Goal: Transaction & Acquisition: Purchase product/service

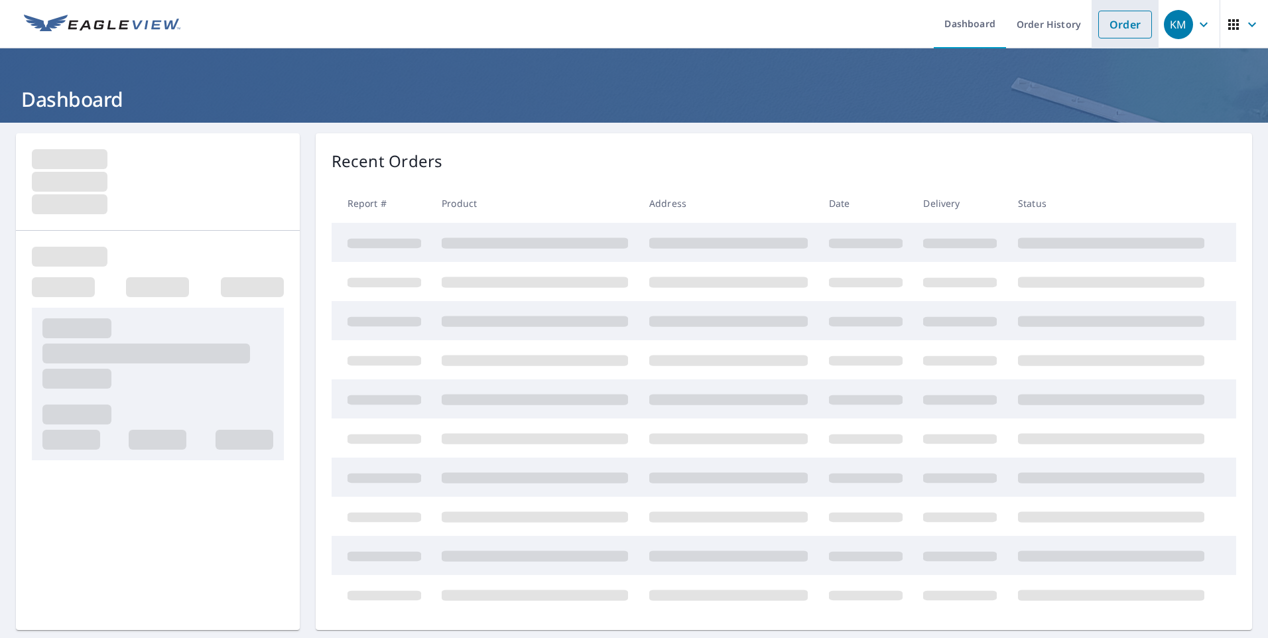
click at [1106, 32] on link "Order" at bounding box center [1125, 25] width 54 height 28
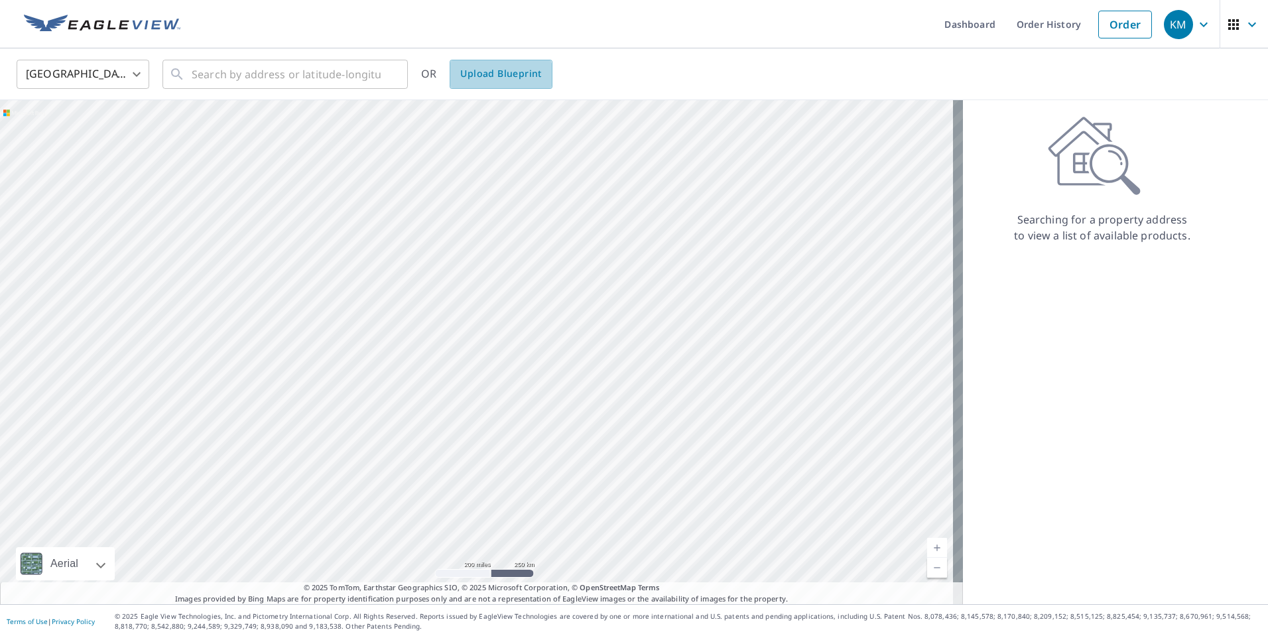
click at [497, 78] on span "Upload Blueprint" at bounding box center [500, 74] width 81 height 17
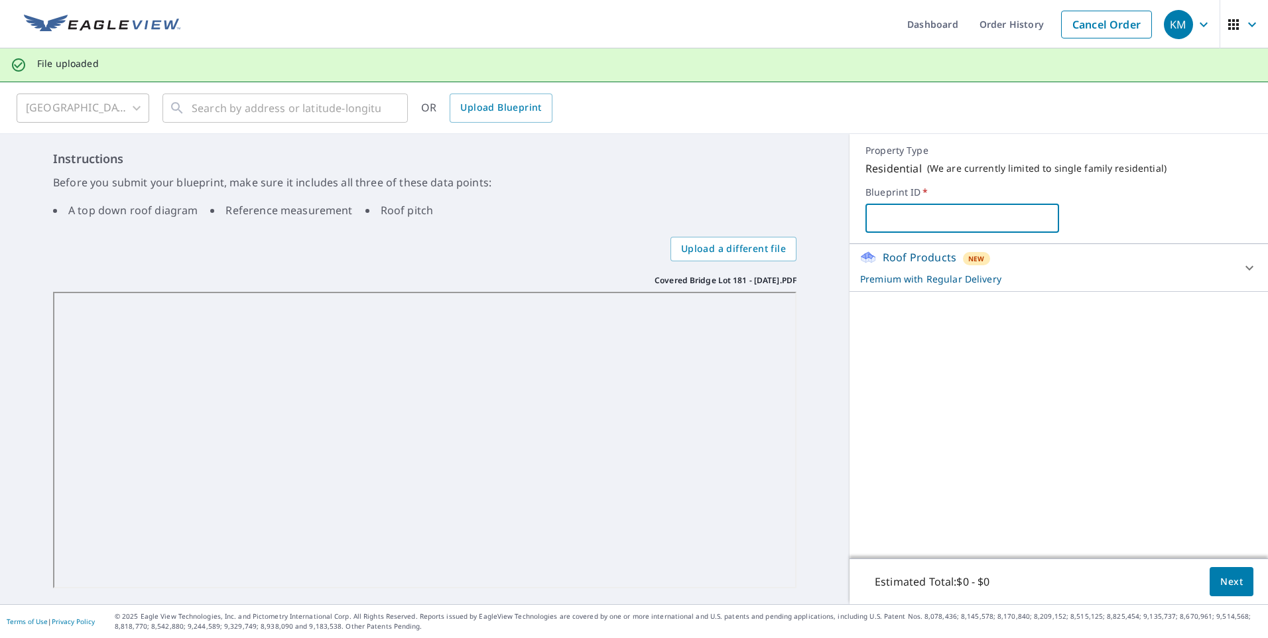
click at [890, 219] on input "text" at bounding box center [961, 218] width 193 height 37
type input "[PERSON_NAME]/Covered Bridge"
click at [1223, 579] on span "Next" at bounding box center [1231, 582] width 23 height 17
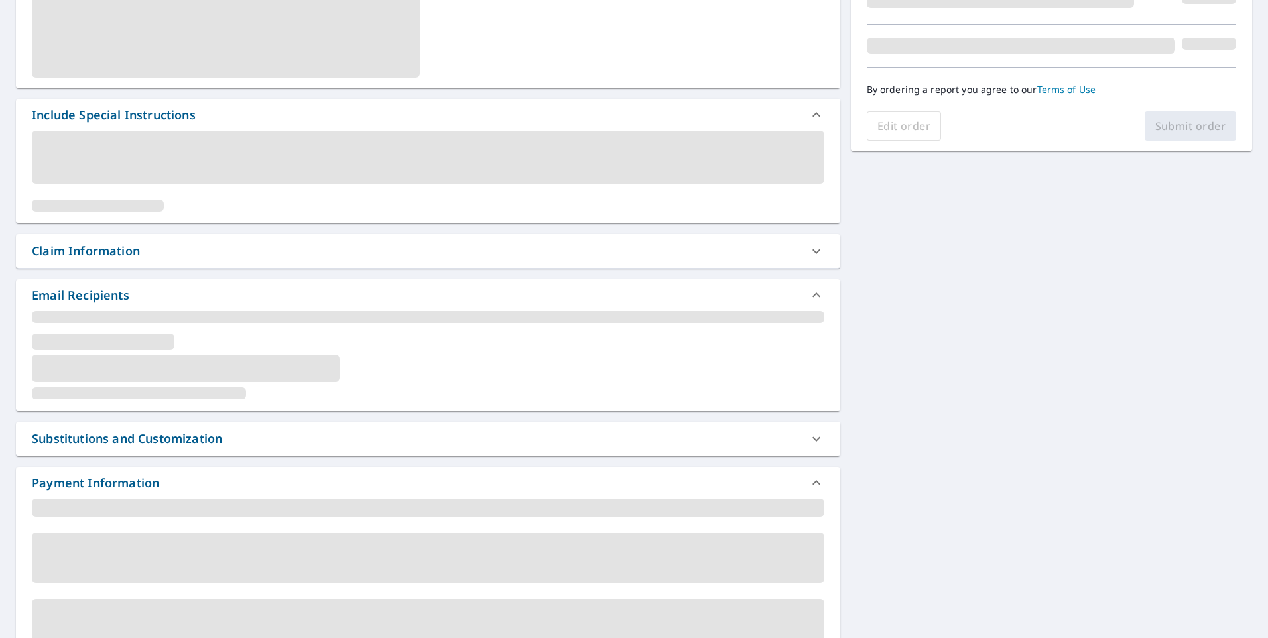
scroll to position [25, 0]
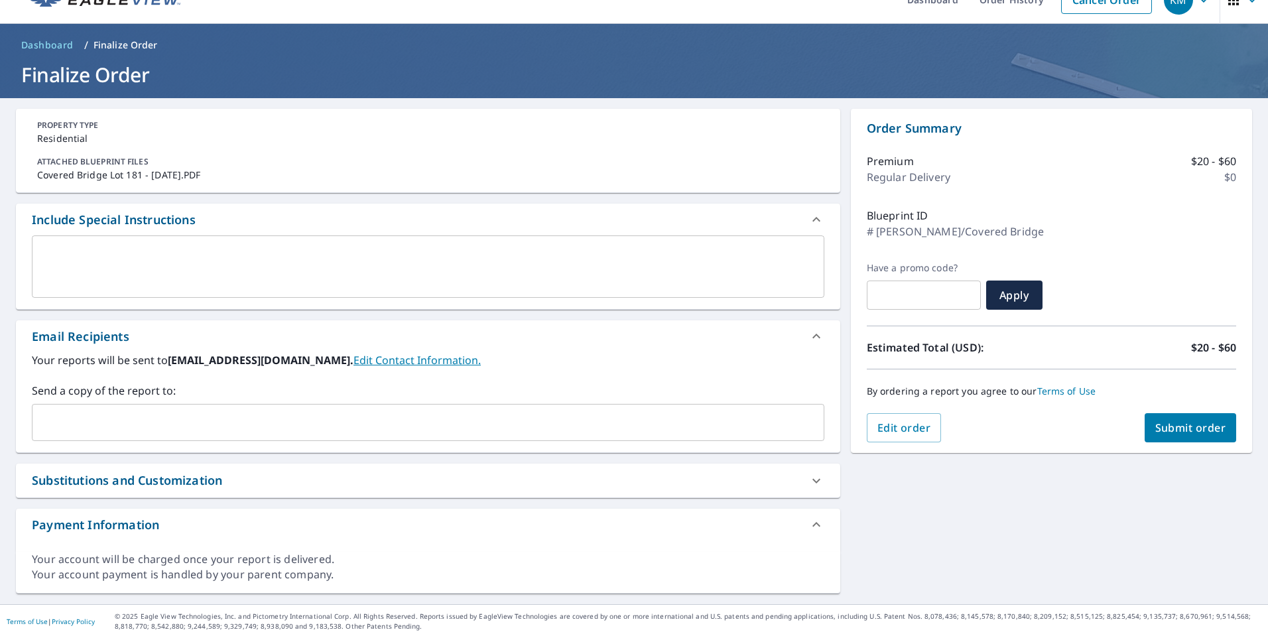
click at [476, 371] on div "Your reports will be sent to [EMAIL_ADDRESS][DOMAIN_NAME]. Edit Contact Informa…" at bounding box center [428, 396] width 792 height 89
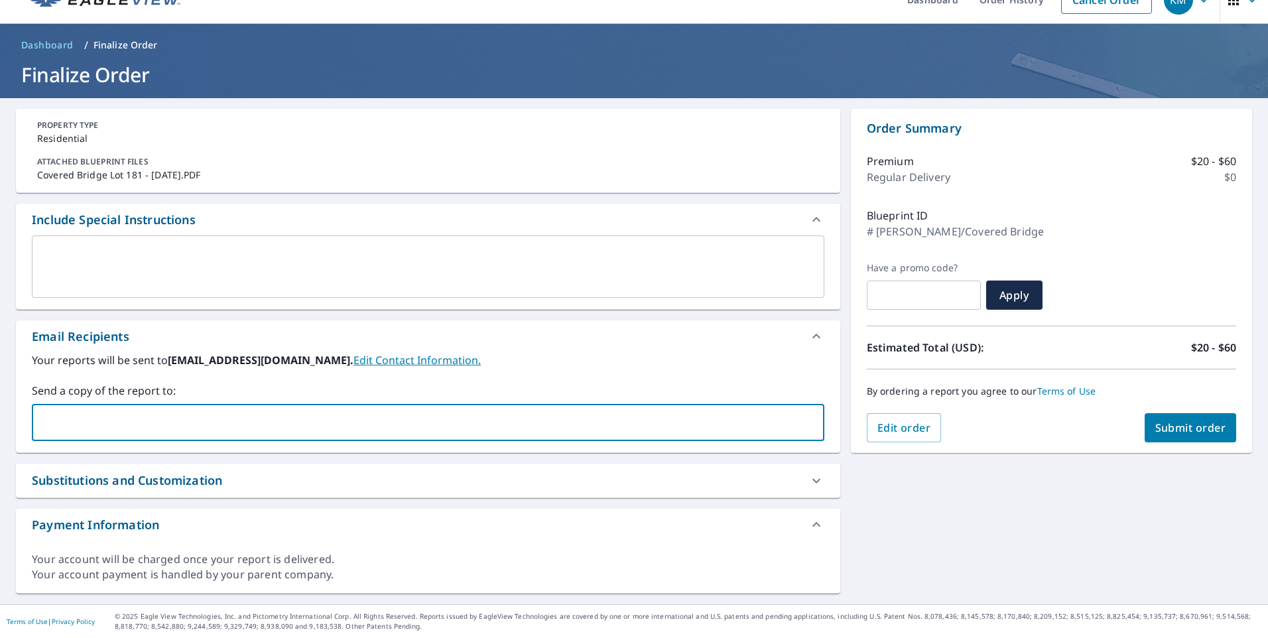
paste input "[PERSON_NAME][EMAIL_ADDRESS][PERSON_NAME][DOMAIN_NAME]"
type input "[PERSON_NAME][EMAIL_ADDRESS][PERSON_NAME][DOMAIN_NAME]"
click at [1173, 436] on button "Submit order" at bounding box center [1190, 427] width 92 height 29
checkbox input "true"
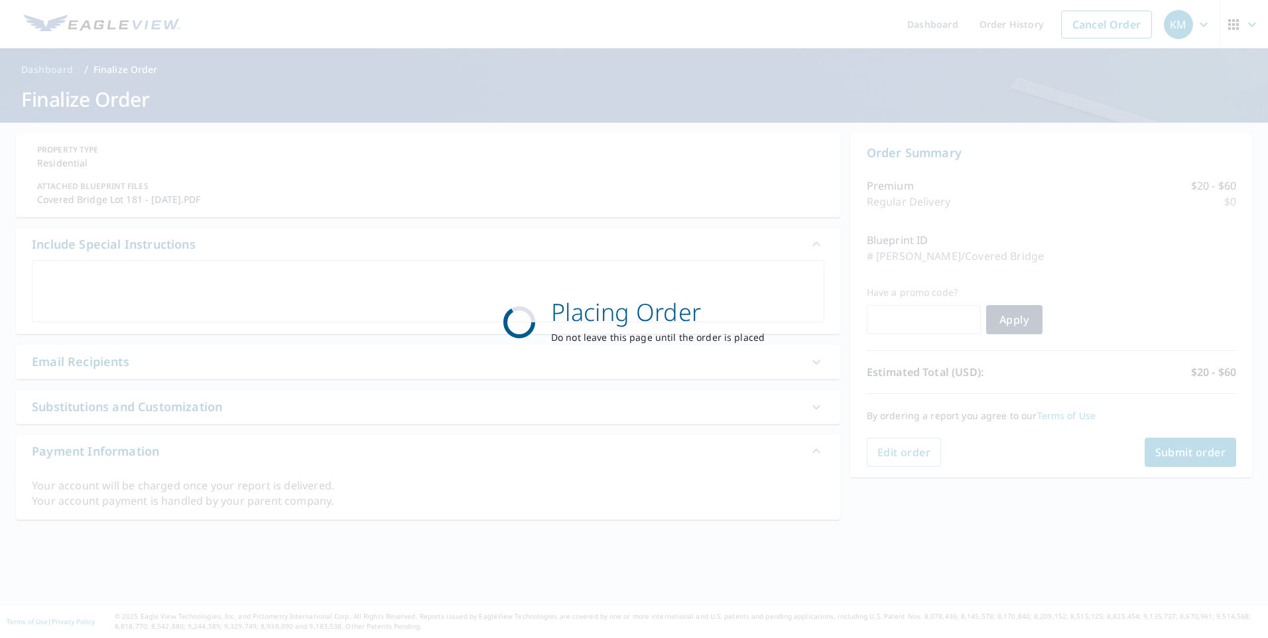
scroll to position [0, 0]
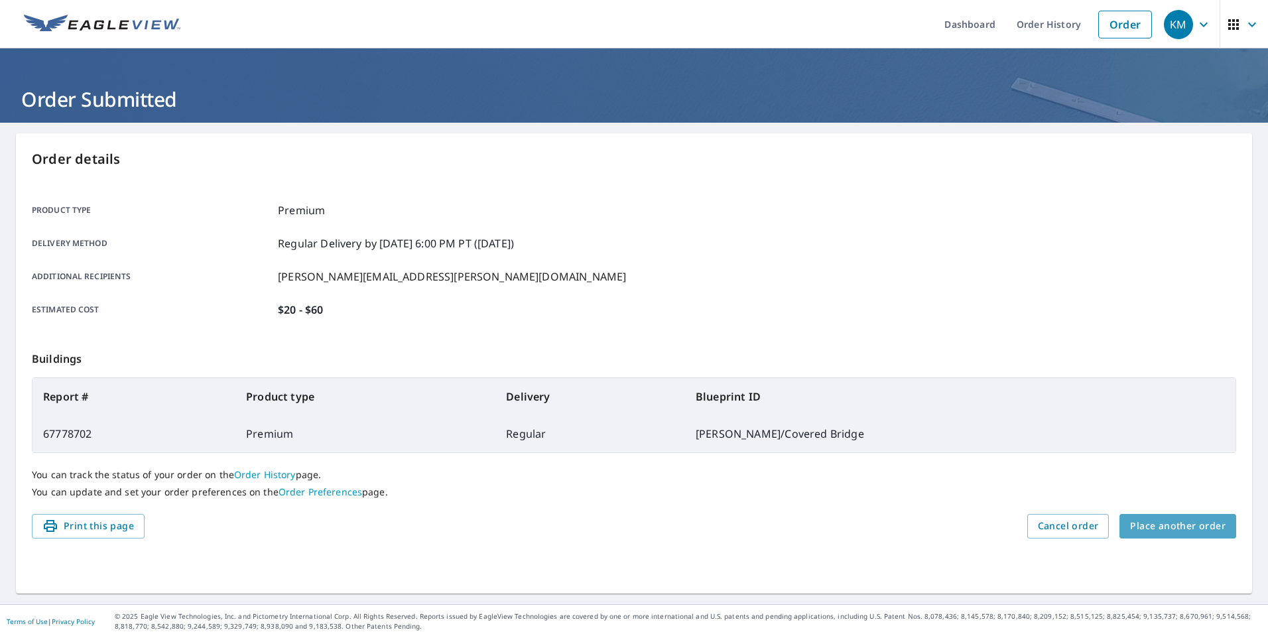
click at [1182, 528] on span "Place another order" at bounding box center [1177, 526] width 95 height 17
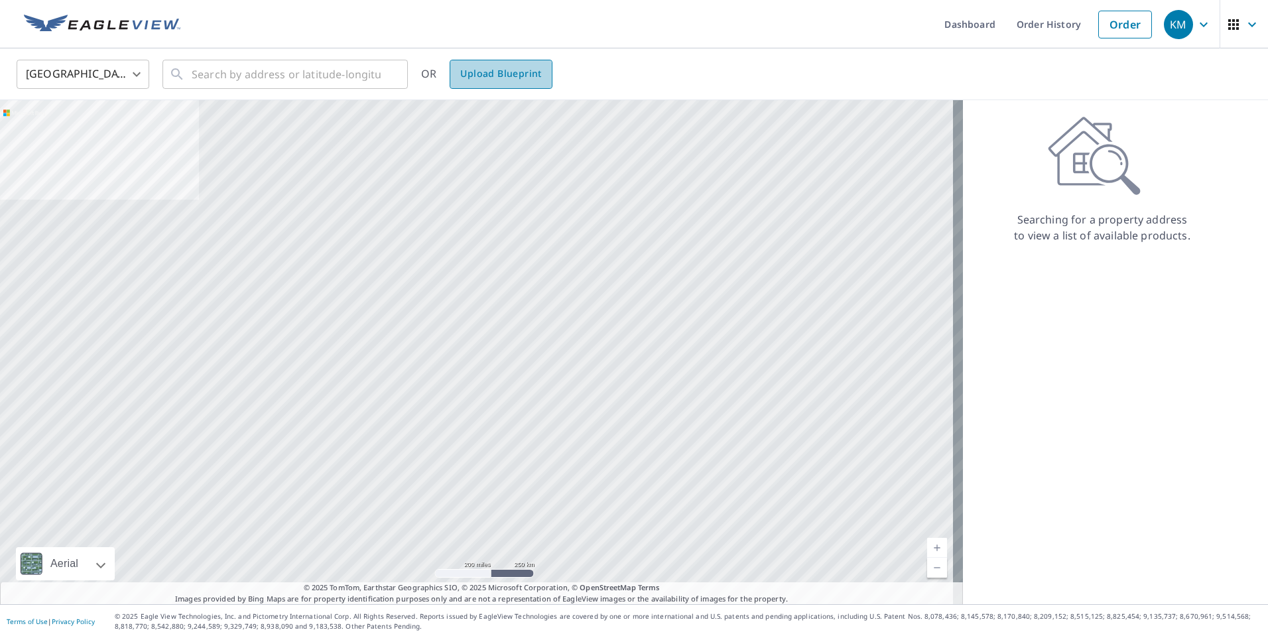
click at [482, 86] on link "Upload Blueprint" at bounding box center [501, 74] width 102 height 29
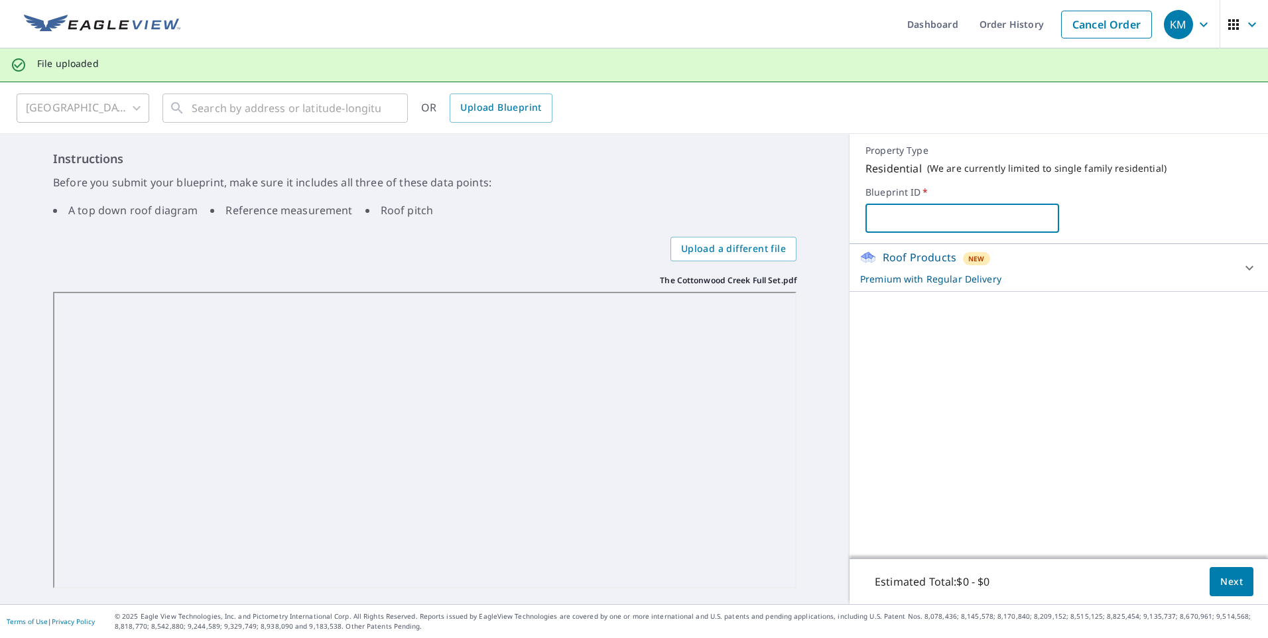
click at [946, 222] on input "text" at bounding box center [961, 218] width 193 height 37
type input "Aritsan/[GEOGRAPHIC_DATA]"
click at [982, 332] on div "Roof Products New Premium with Regular Delivery Premium $20 - $60 Delivery Regu…" at bounding box center [1058, 401] width 418 height 314
click at [1220, 585] on span "Next" at bounding box center [1231, 582] width 23 height 17
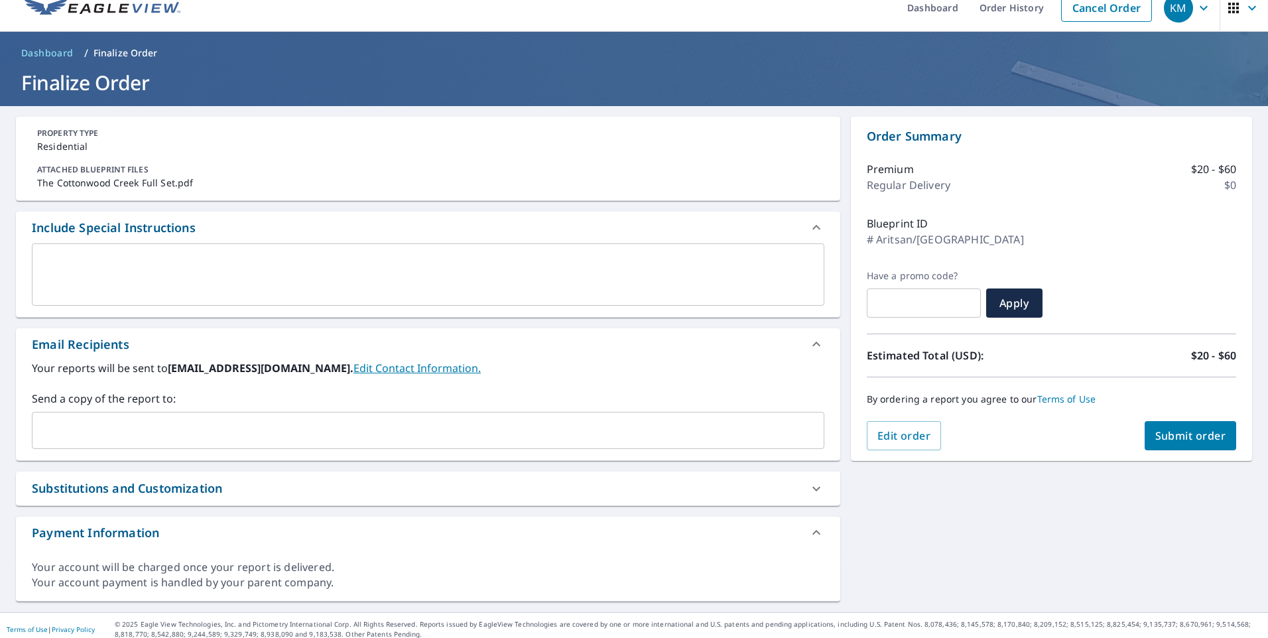
scroll to position [25, 0]
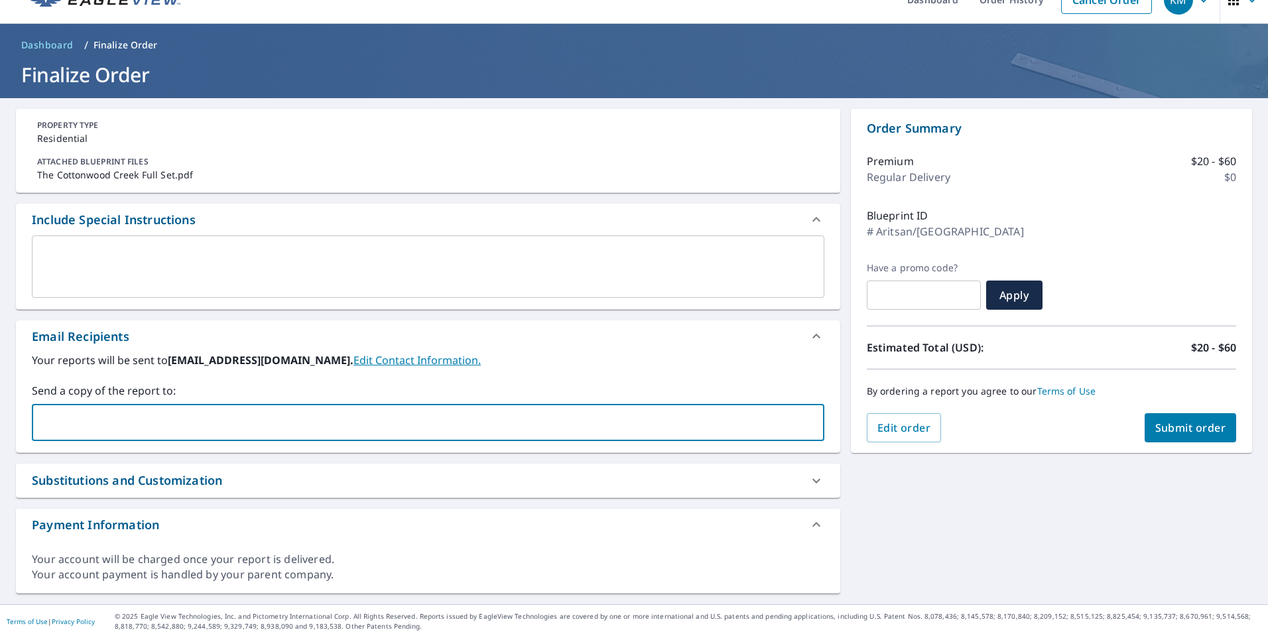
paste input "[PERSON_NAME][EMAIL_ADDRESS][PERSON_NAME][DOMAIN_NAME]"
type input "[PERSON_NAME][EMAIL_ADDRESS][PERSON_NAME][DOMAIN_NAME]"
click at [1160, 430] on span "Submit order" at bounding box center [1190, 427] width 71 height 15
checkbox input "true"
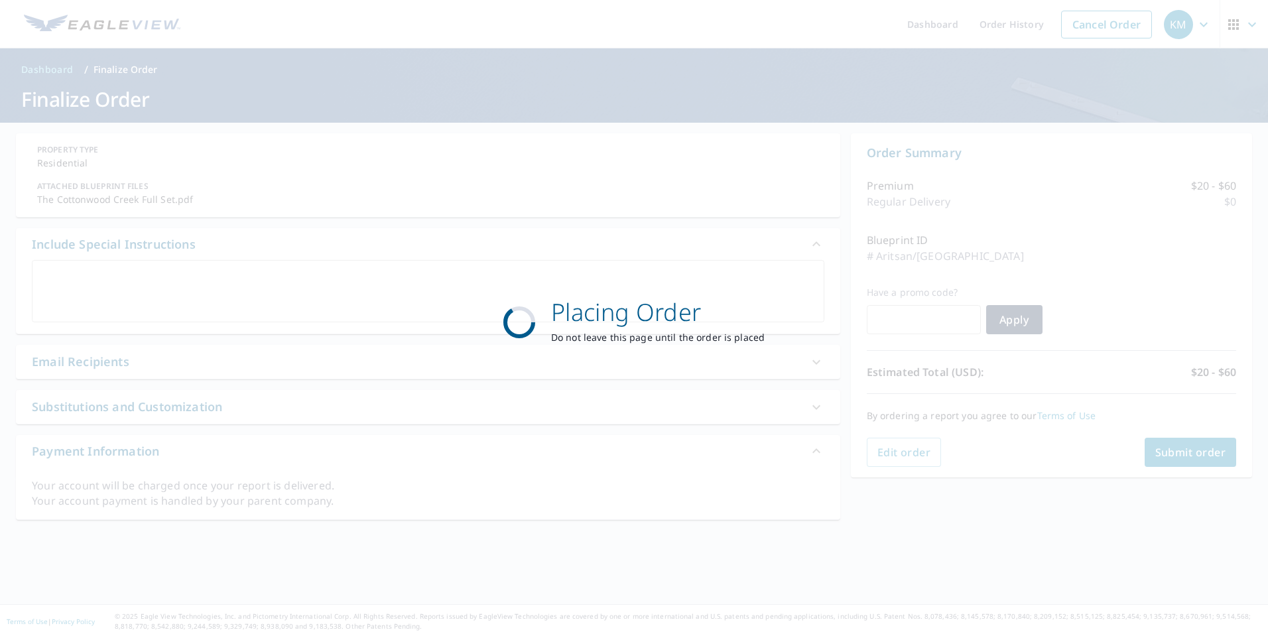
scroll to position [0, 0]
